Goal: Find contact information: Find contact information

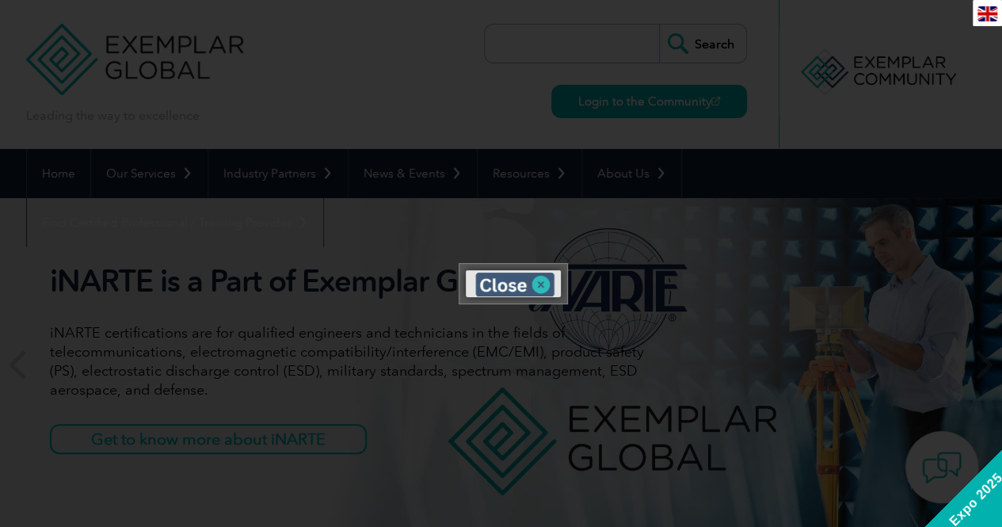
click at [511, 286] on img at bounding box center [514, 285] width 79 height 24
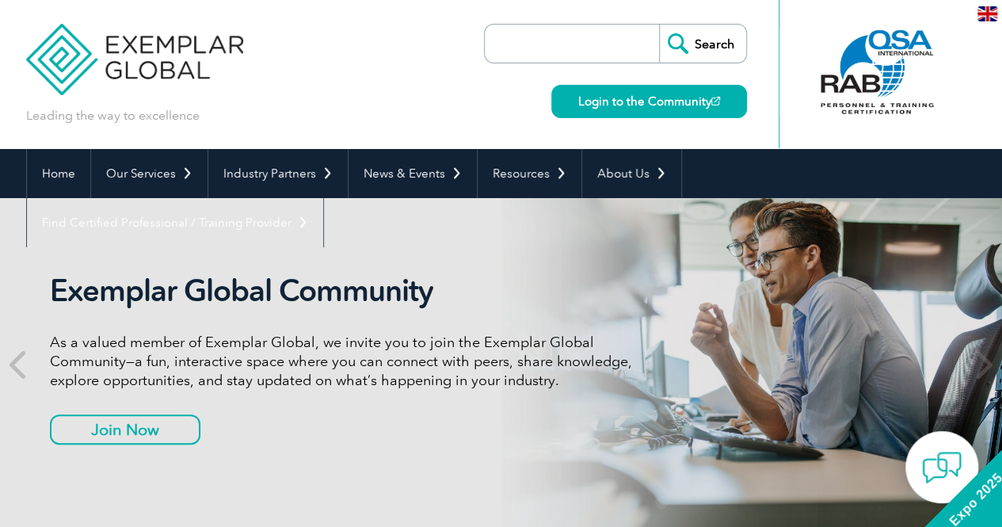
click at [563, 45] on input "search" at bounding box center [576, 44] width 166 height 38
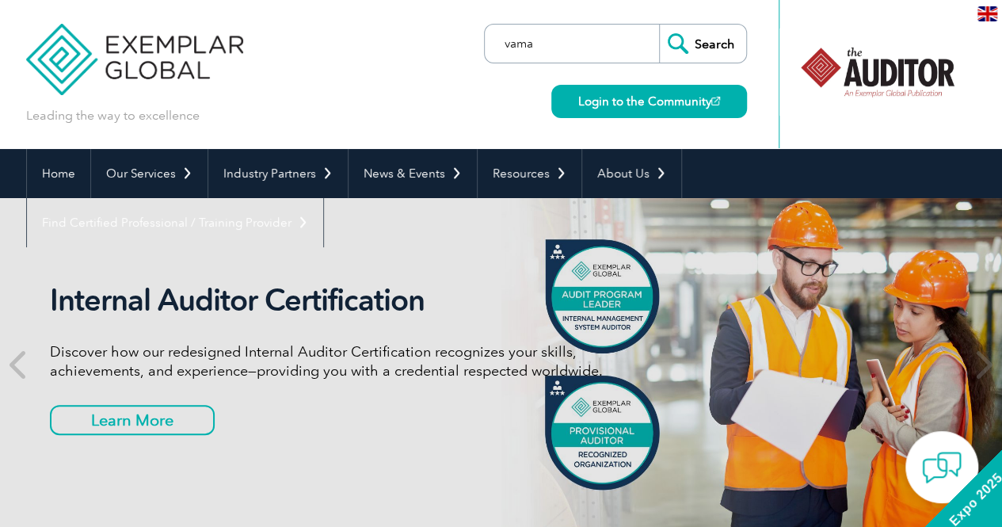
type input "vama"
click at [659, 25] on input "Search" at bounding box center [702, 44] width 87 height 38
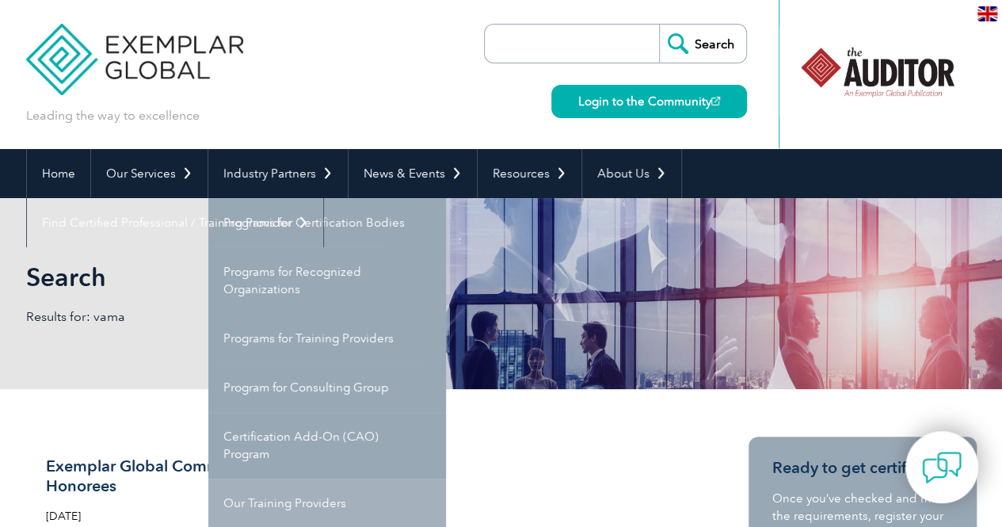
click at [327, 498] on link "Our Training Providers" at bounding box center [327, 503] width 238 height 49
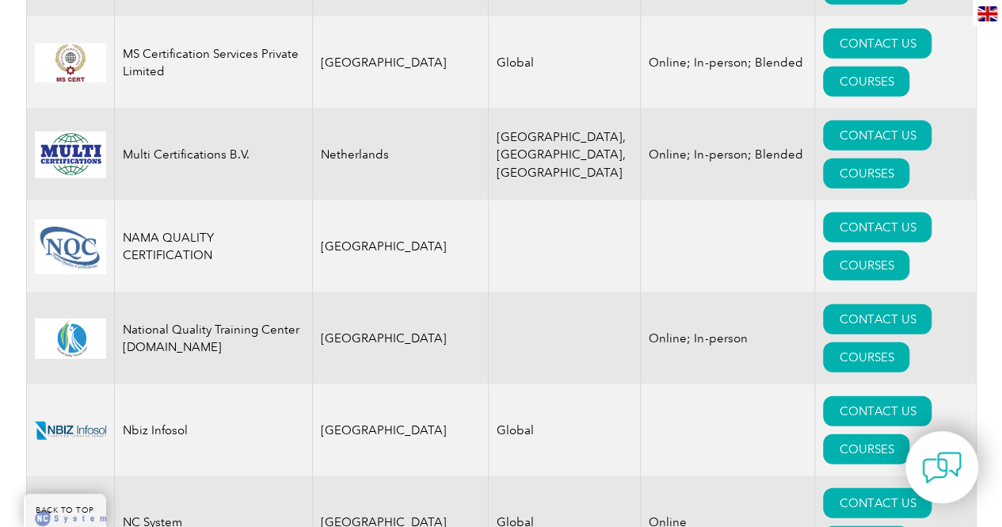
scroll to position [17082, 0]
